Goal: Task Accomplishment & Management: Use online tool/utility

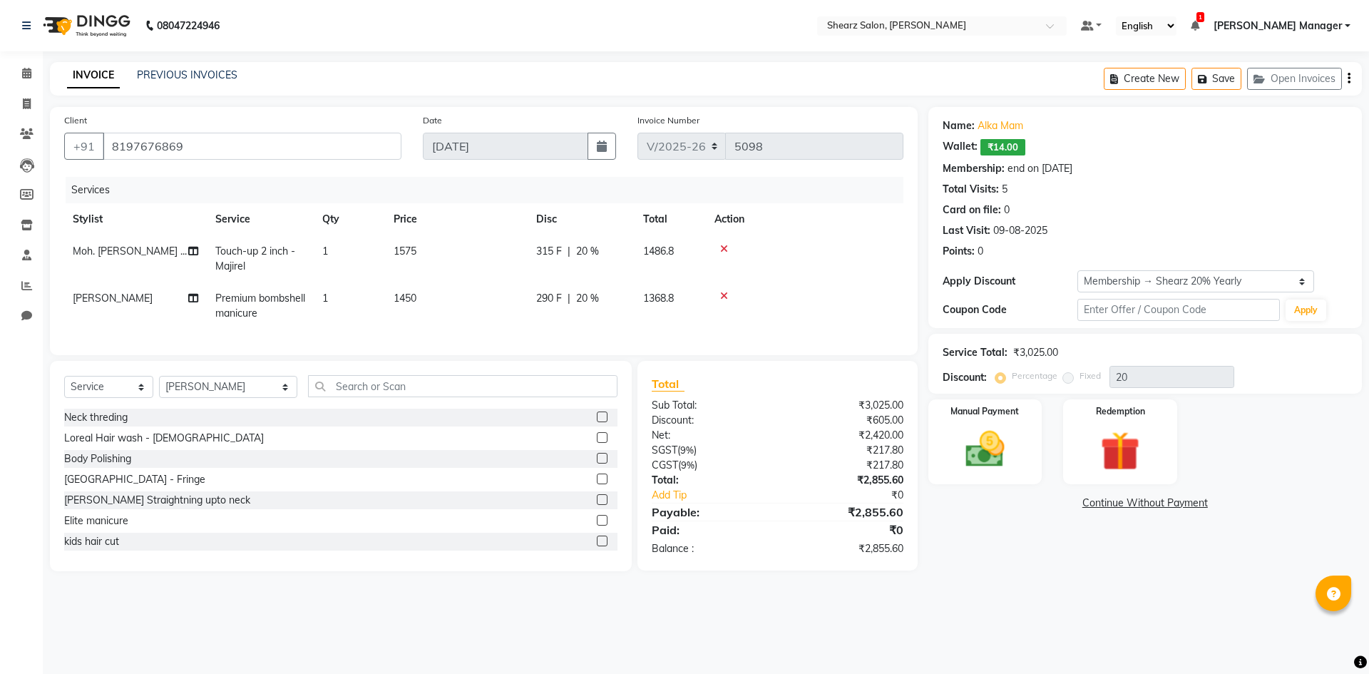
select select "8159"
select select "service"
select select "77322"
select select "1: Object"
click at [997, 424] on div "Manual Payment" at bounding box center [985, 442] width 118 height 88
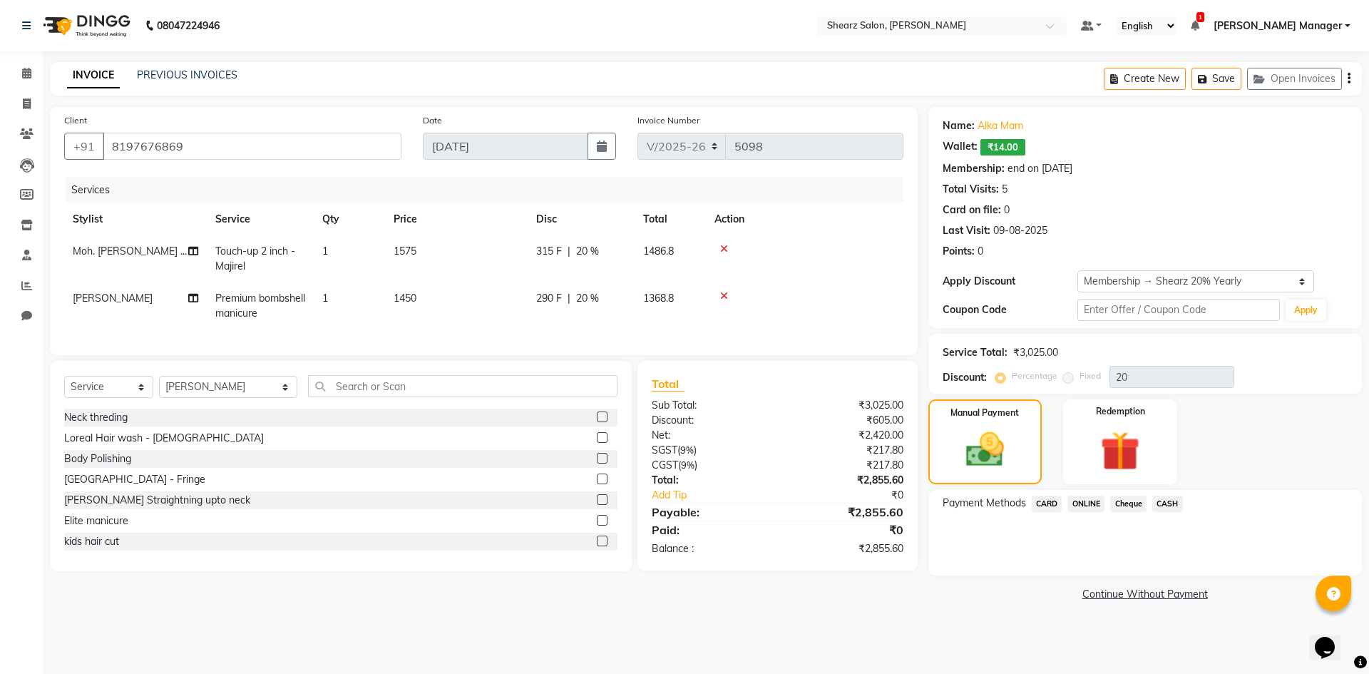
drag, startPoint x: 1168, startPoint y: 502, endPoint x: 1168, endPoint y: 517, distance: 15.0
click at [1168, 506] on span "CASH" at bounding box center [1168, 504] width 31 height 16
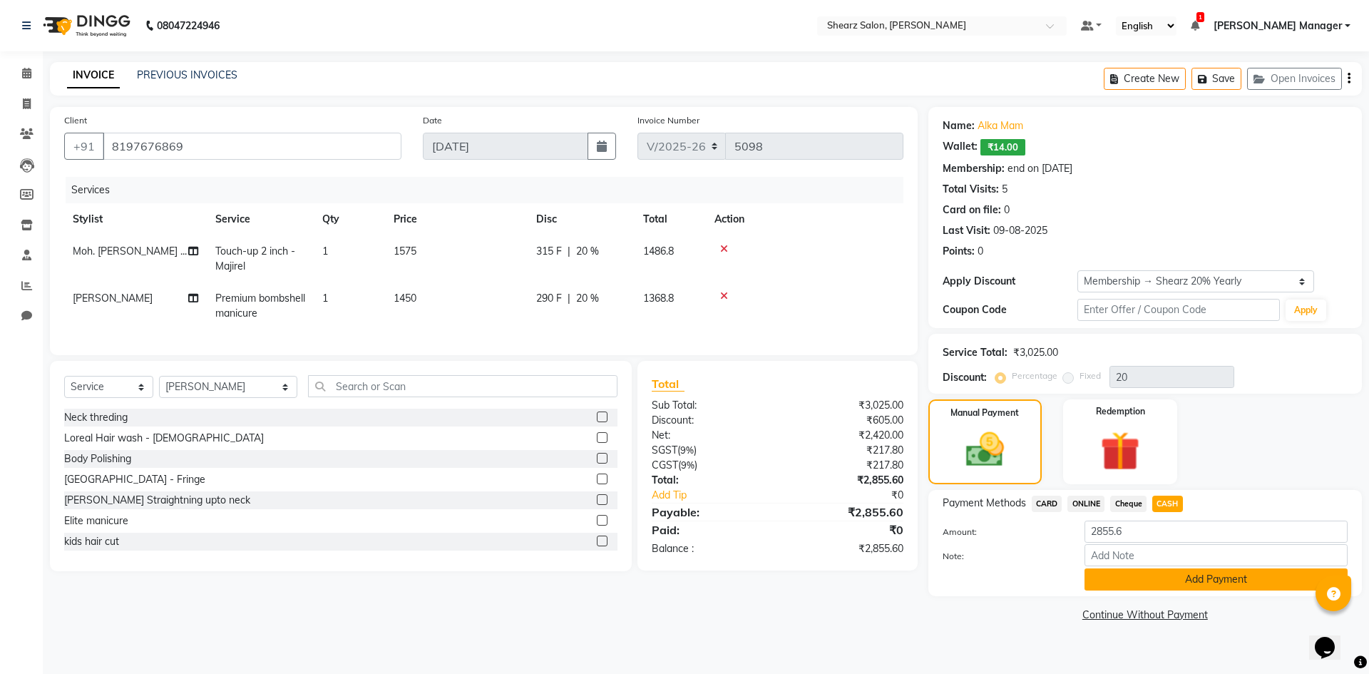
click at [1168, 588] on button "Add Payment" at bounding box center [1216, 579] width 263 height 22
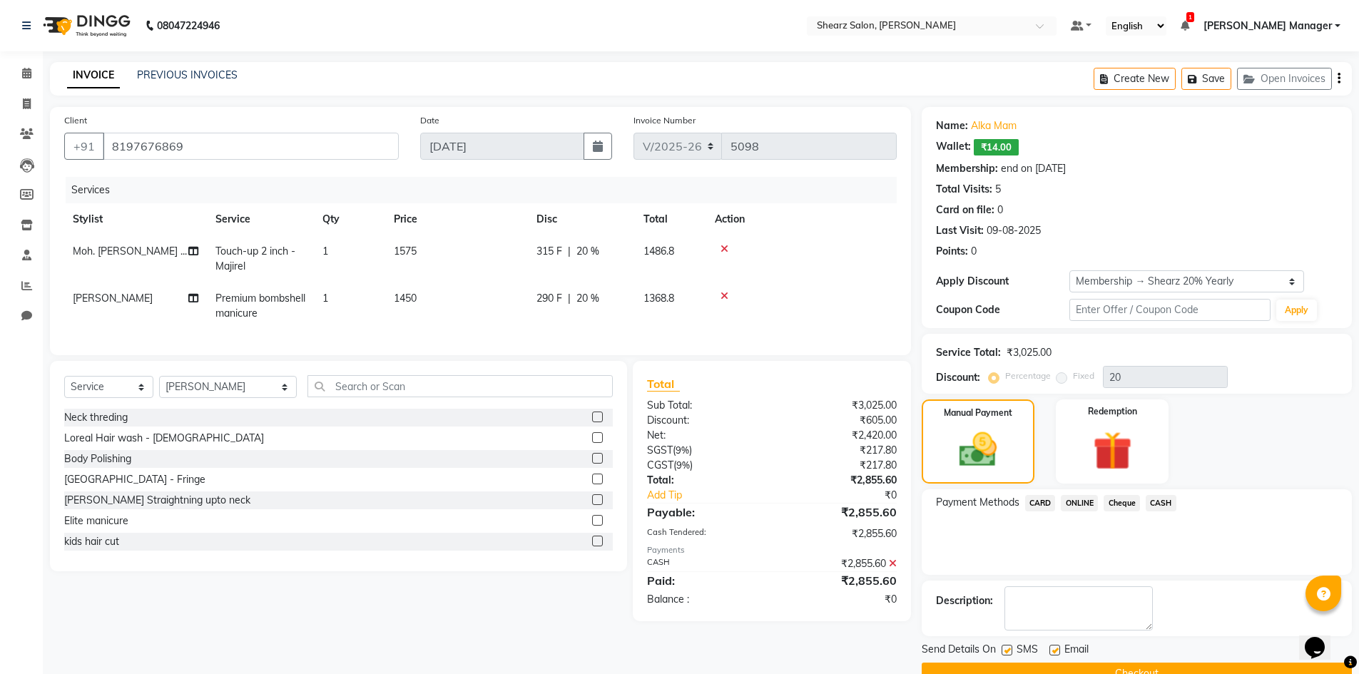
click at [1117, 668] on button "Checkout" at bounding box center [1137, 674] width 430 height 22
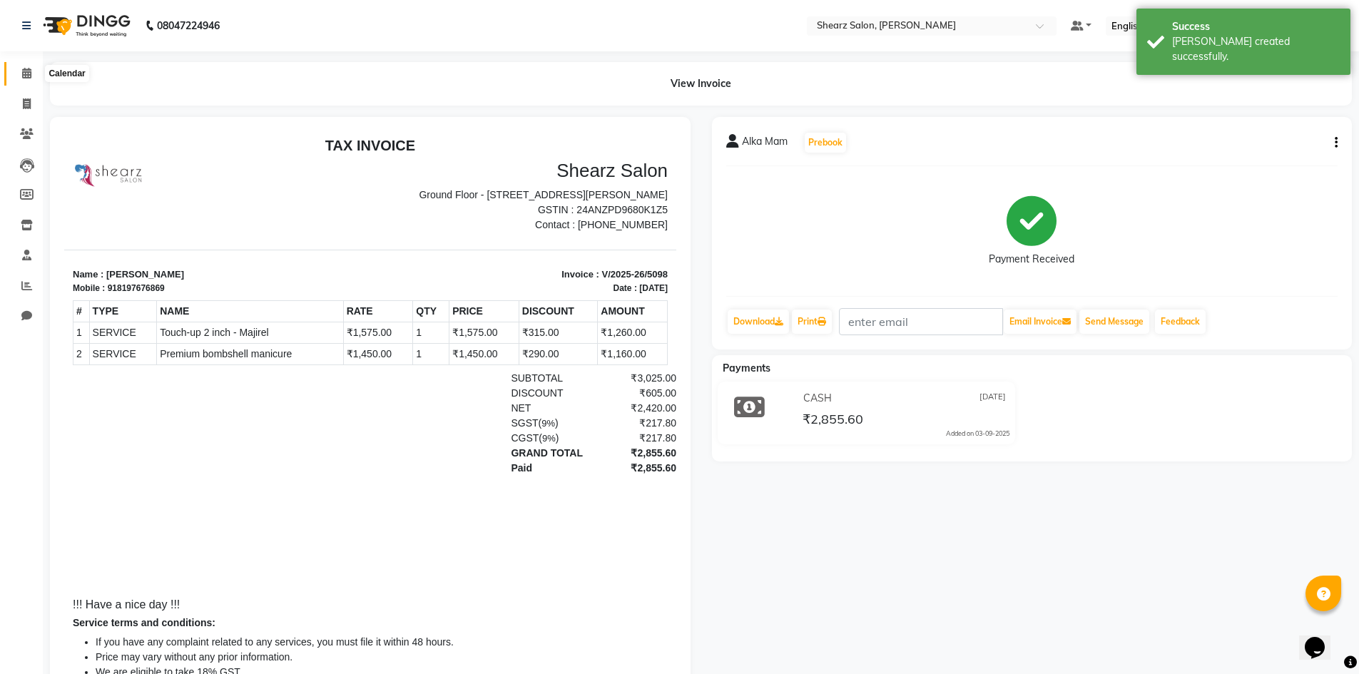
click at [24, 75] on icon at bounding box center [26, 73] width 9 height 11
